Goal: Task Accomplishment & Management: Complete application form

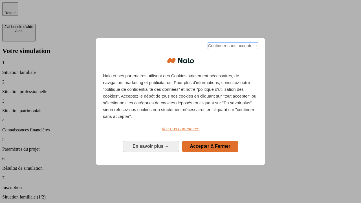
click at [233, 47] on span "Continuer sans accepter →" at bounding box center [233, 45] width 50 height 7
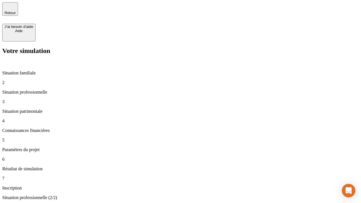
type input "30 000"
type input "1 000"
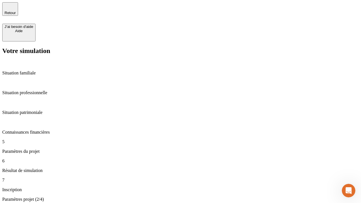
type input "65"
type input "5 000"
type input "640"
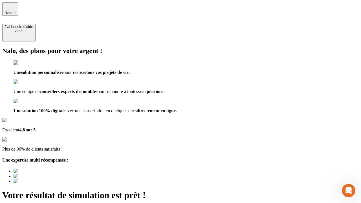
type input "[EMAIL_ADDRESS][DOMAIN_NAME]"
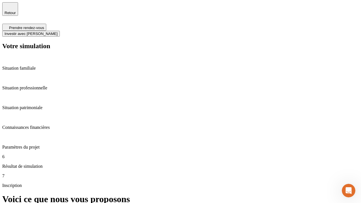
click at [58, 32] on span "Investir avec [PERSON_NAME]" at bounding box center [31, 34] width 53 height 4
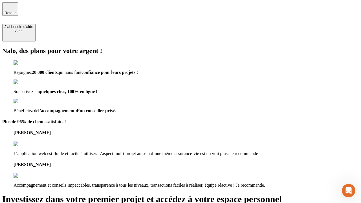
type input "[EMAIL_ADDRESS][DOMAIN_NAME]"
